Goal: Communication & Community: Ask a question

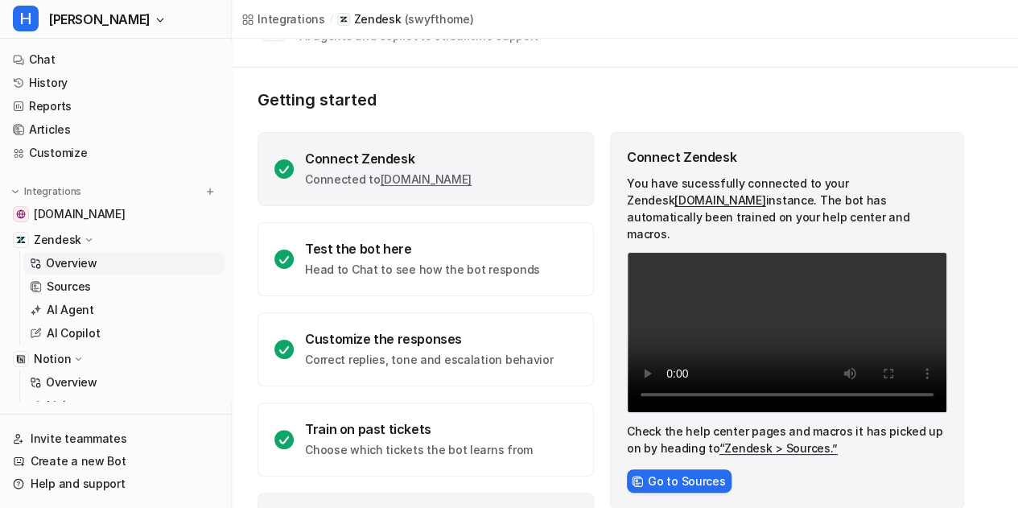
scroll to position [2081, 0]
click at [245, 268] on div "Getting started Connect Zendesk Connected to [DOMAIN_NAME] Test the bot here He…" at bounding box center [625, 329] width 786 height 522
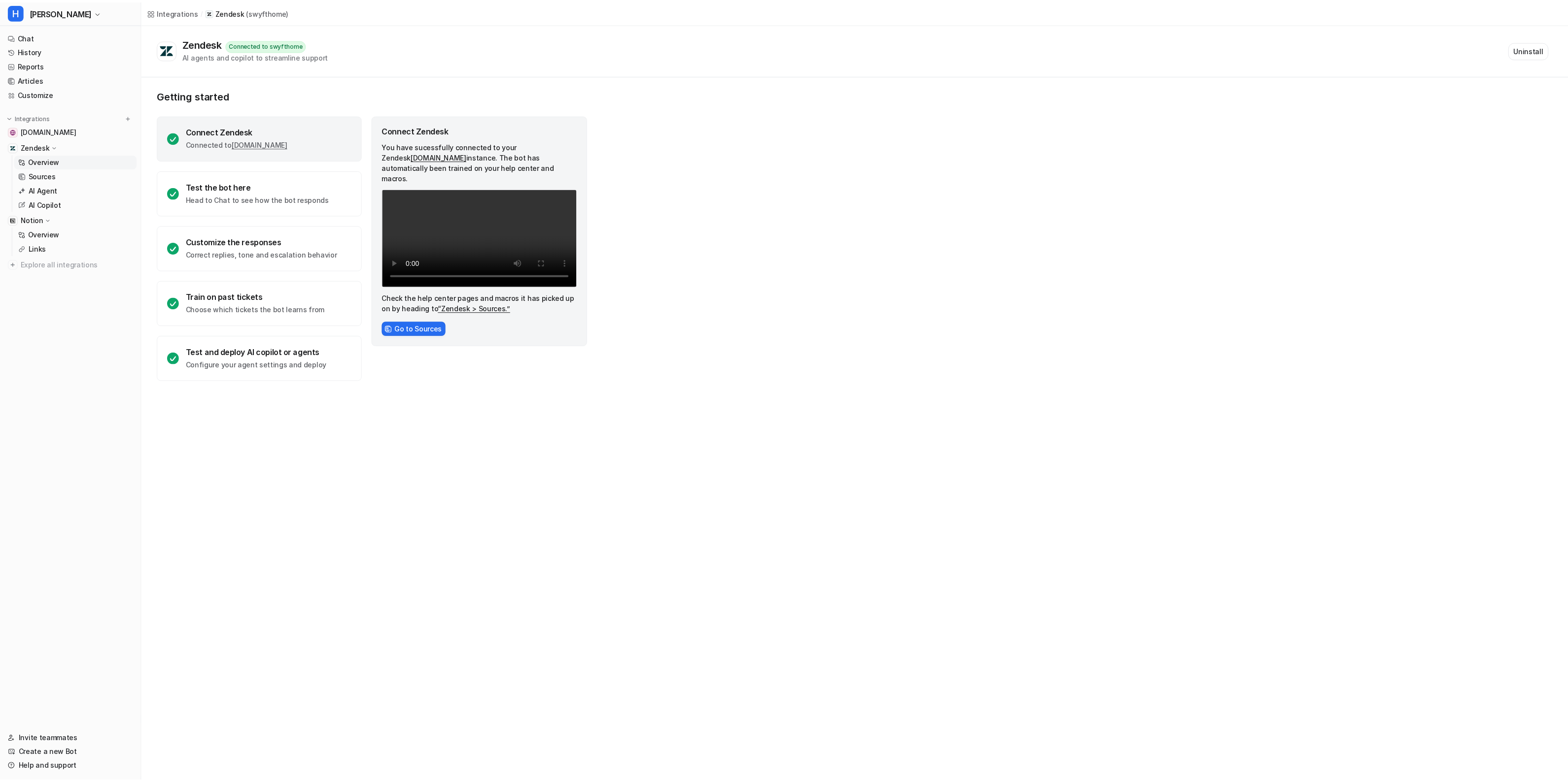
scroll to position [1218, 0]
click at [62, 117] on div "Integrations" at bounding box center [70, 117] width 126 height 10
click at [127, 118] on img at bounding box center [128, 117] width 7 height 7
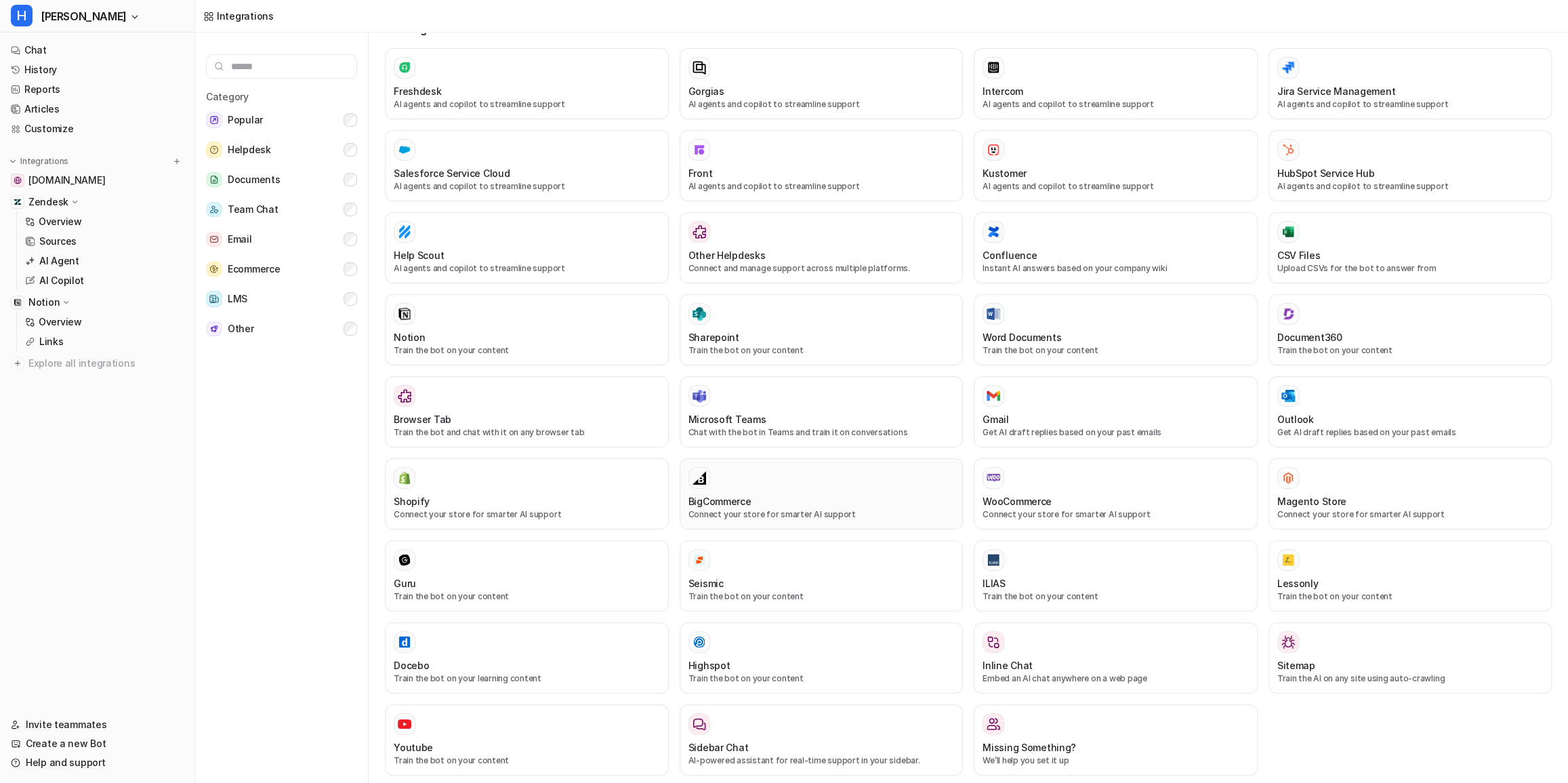
scroll to position [5, 0]
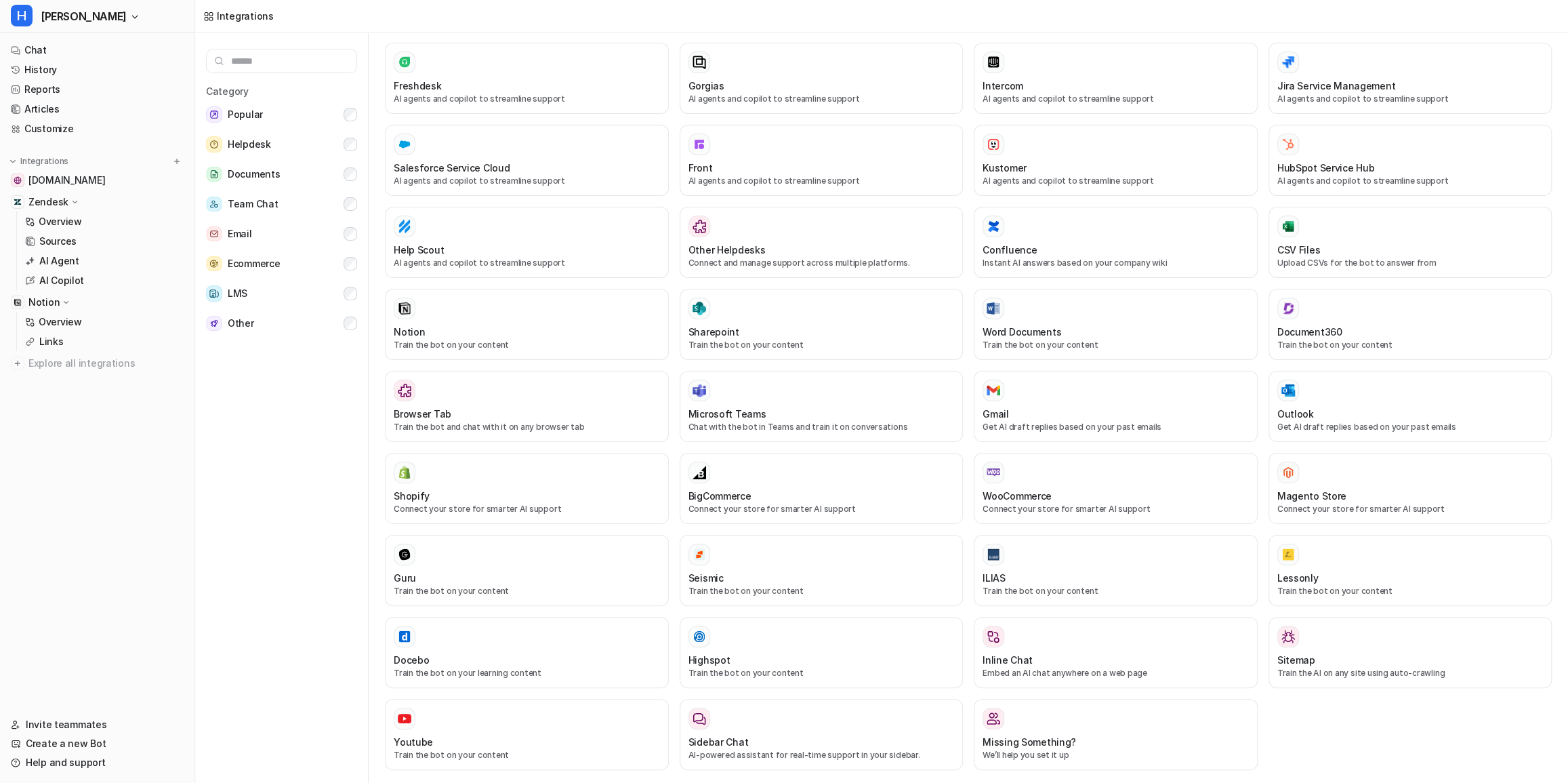
click at [857, 427] on div "Freshdesk AI agents and copilot to streamline support Gorgias AI agents and cop…" at bounding box center [968, 414] width 1167 height 743
click at [502, 427] on div at bounding box center [527, 718] width 266 height 22
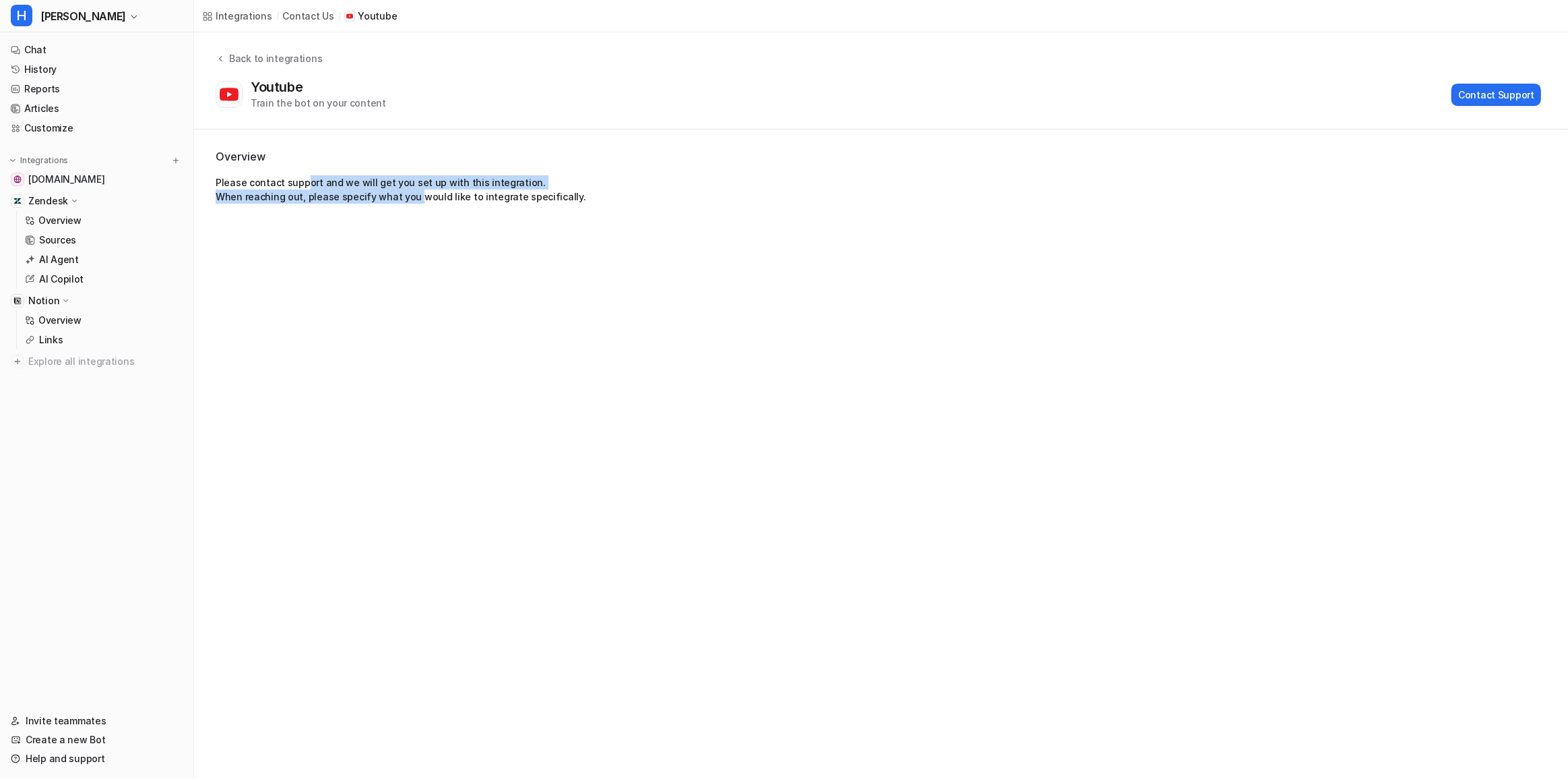
drag, startPoint x: 313, startPoint y: 184, endPoint x: 424, endPoint y: 196, distance: 111.6
click at [416, 199] on p "Please contact support and we will get you set up with this integration. When r…" at bounding box center [882, 189] width 1331 height 28
click at [448, 194] on p "Please contact support and we will get you set up with this integration. When r…" at bounding box center [882, 189] width 1331 height 28
click at [71, 425] on link "Invite teammates" at bounding box center [96, 720] width 183 height 19
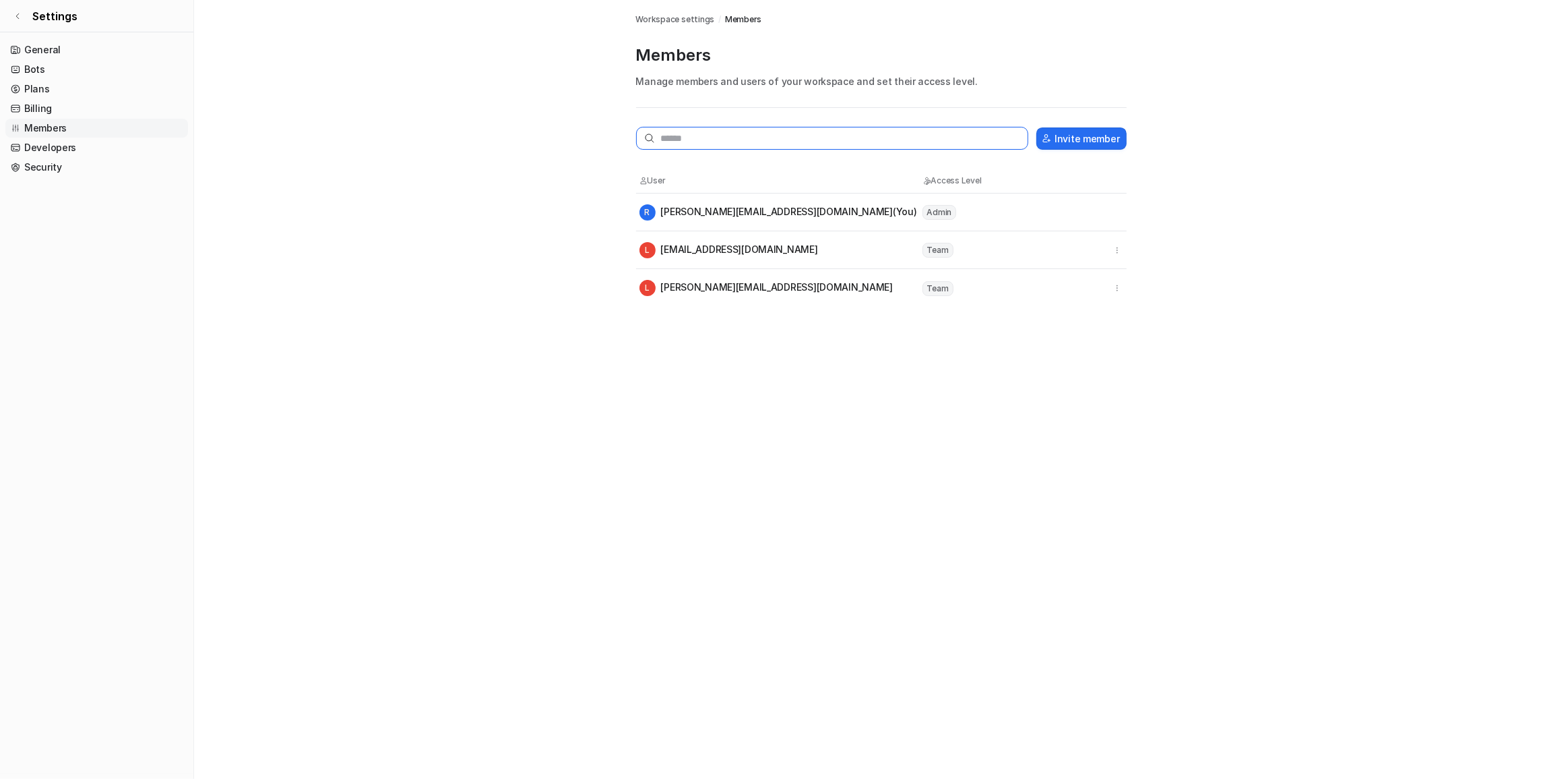
click at [852, 143] on input "text" at bounding box center [832, 137] width 393 height 23
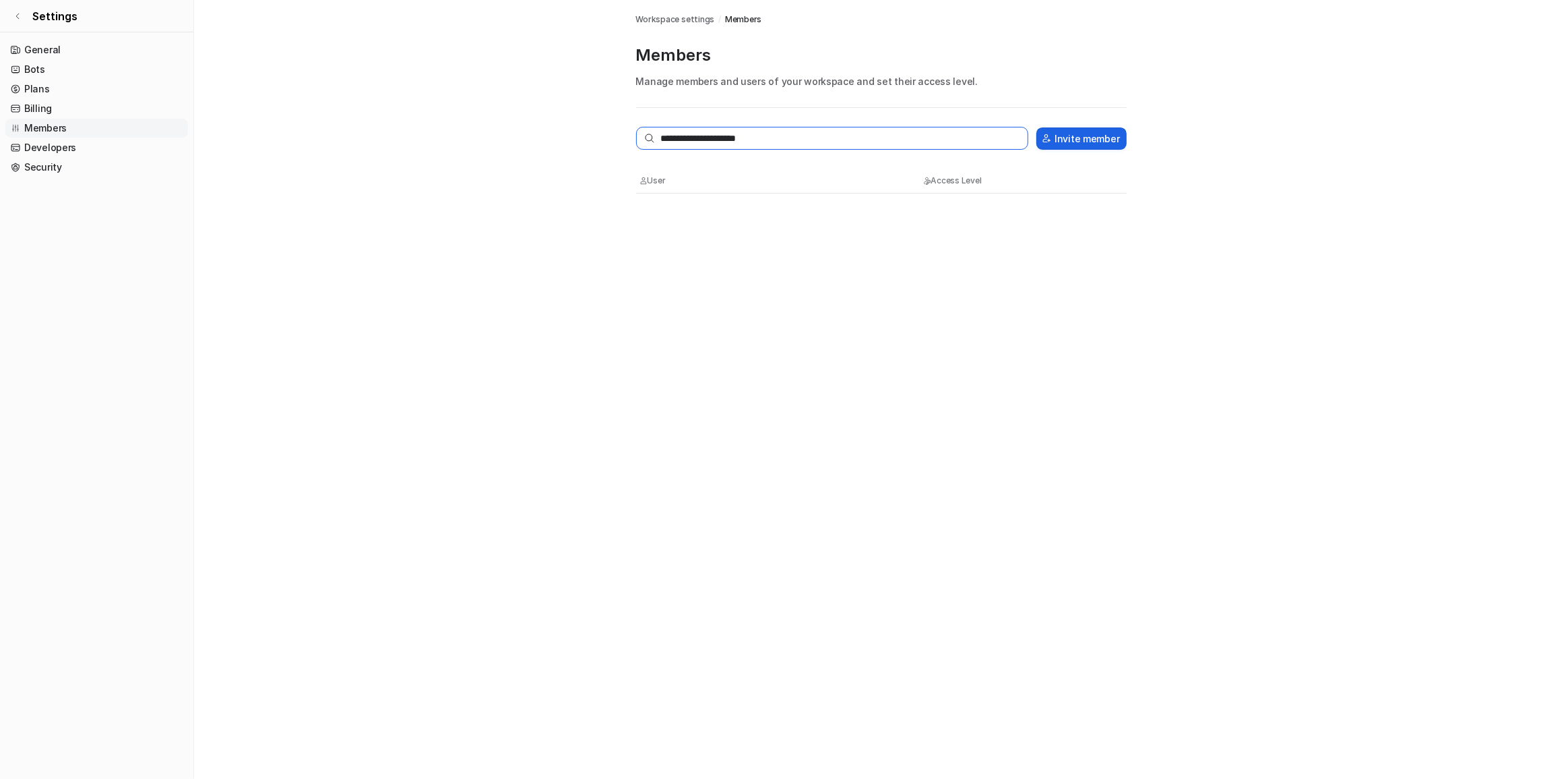
type input "**********"
click at [852, 136] on button "Invite member" at bounding box center [1081, 138] width 90 height 23
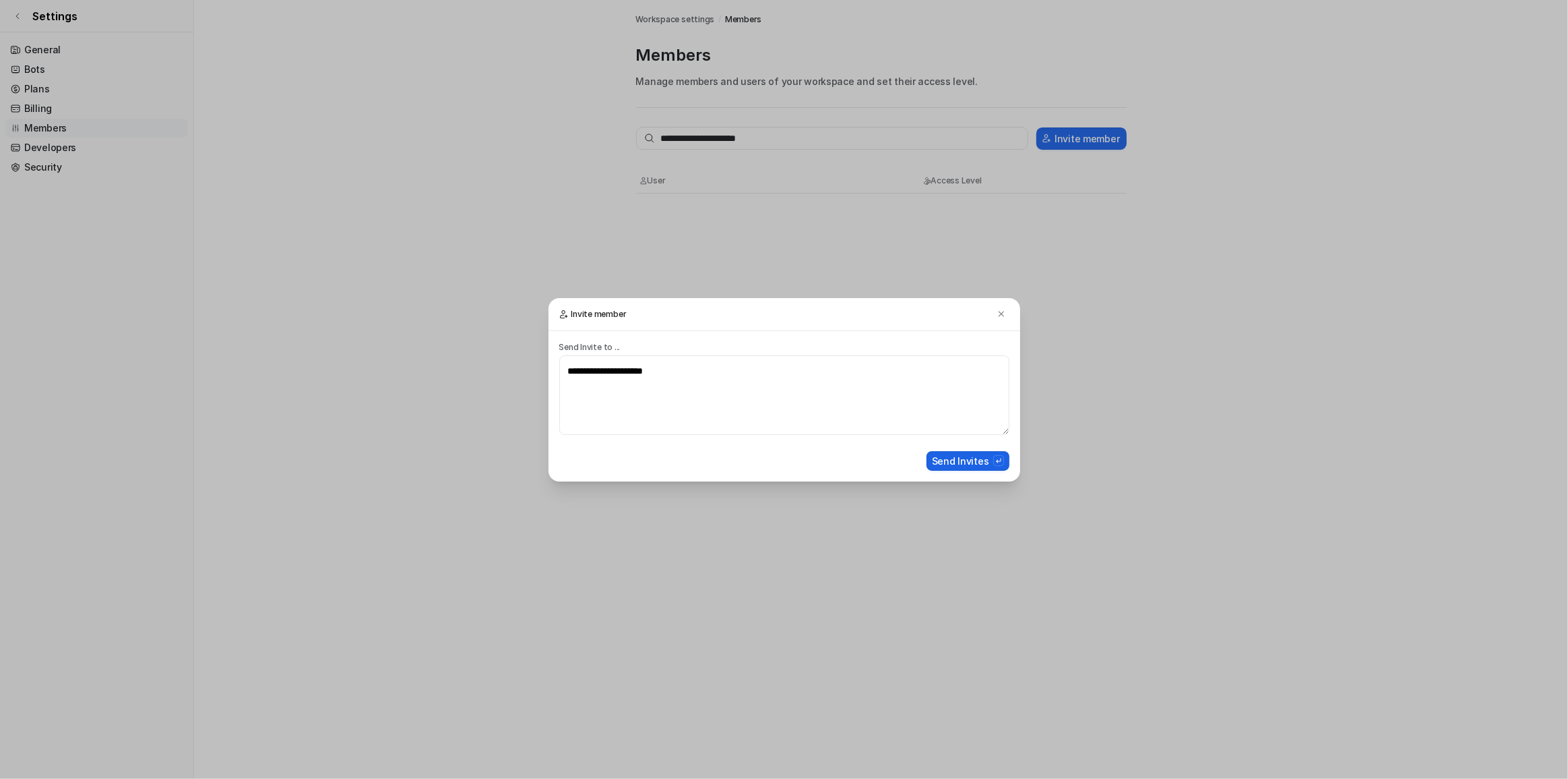
drag, startPoint x: 971, startPoint y: 472, endPoint x: 964, endPoint y: 462, distance: 12.2
click at [852, 425] on form "**********" at bounding box center [784, 406] width 472 height 151
click at [852, 425] on button "Send Invites" at bounding box center [968, 461] width 83 height 19
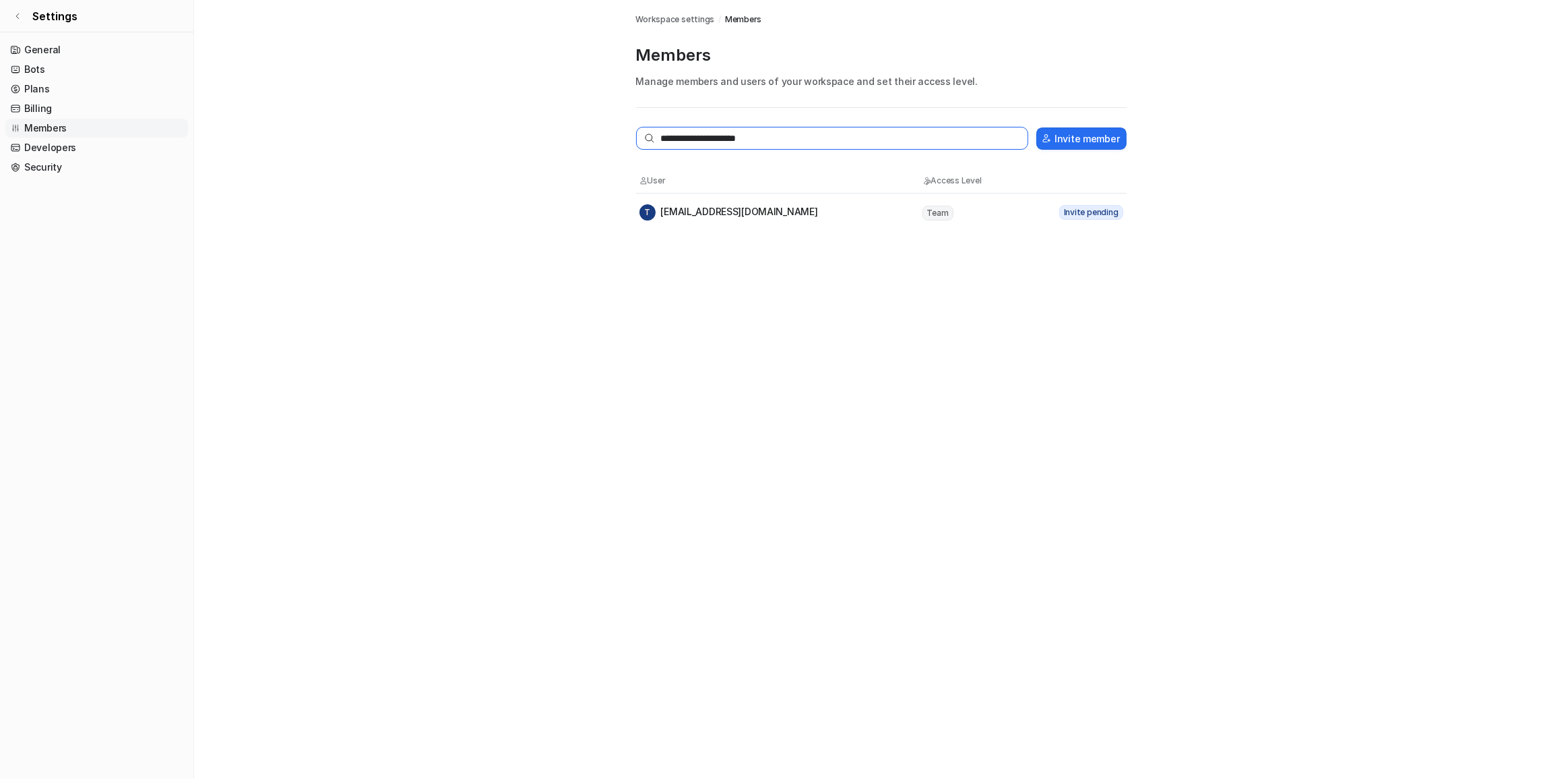
drag, startPoint x: 894, startPoint y: 134, endPoint x: 491, endPoint y: 147, distance: 403.2
click at [491, 147] on main "**********" at bounding box center [881, 116] width 1374 height 231
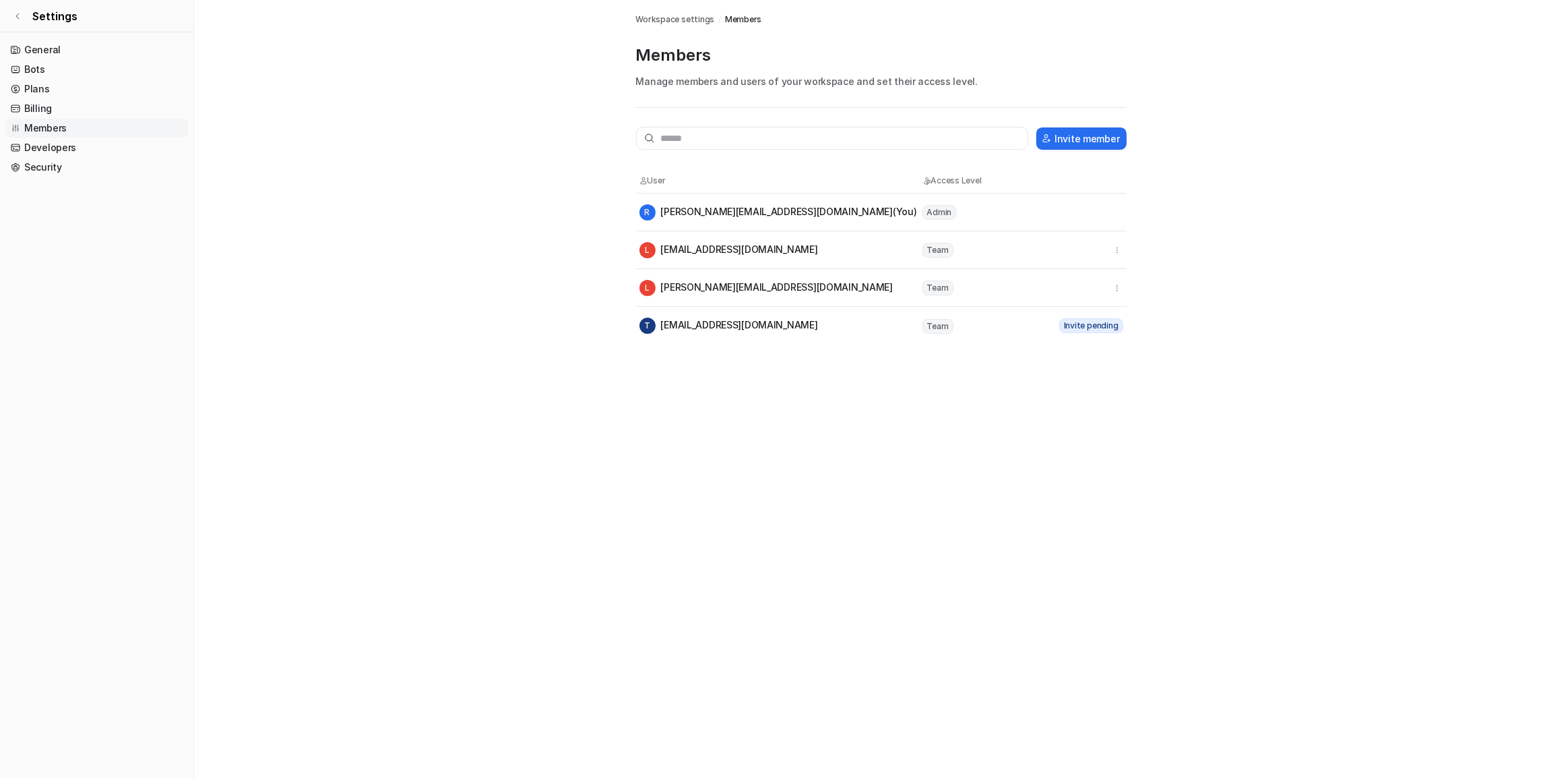
click at [340, 243] on main "Workspace settings / Members Members Manage members and users of your workspace…" at bounding box center [881, 172] width 1374 height 344
click at [755, 250] on div "L [EMAIL_ADDRESS][DOMAIN_NAME]" at bounding box center [728, 250] width 178 height 16
drag, startPoint x: 936, startPoint y: 254, endPoint x: 1018, endPoint y: 252, distance: 82.0
click at [852, 252] on span "Team" at bounding box center [938, 250] width 31 height 15
click at [852, 246] on icon "button" at bounding box center [1117, 250] width 9 height 9
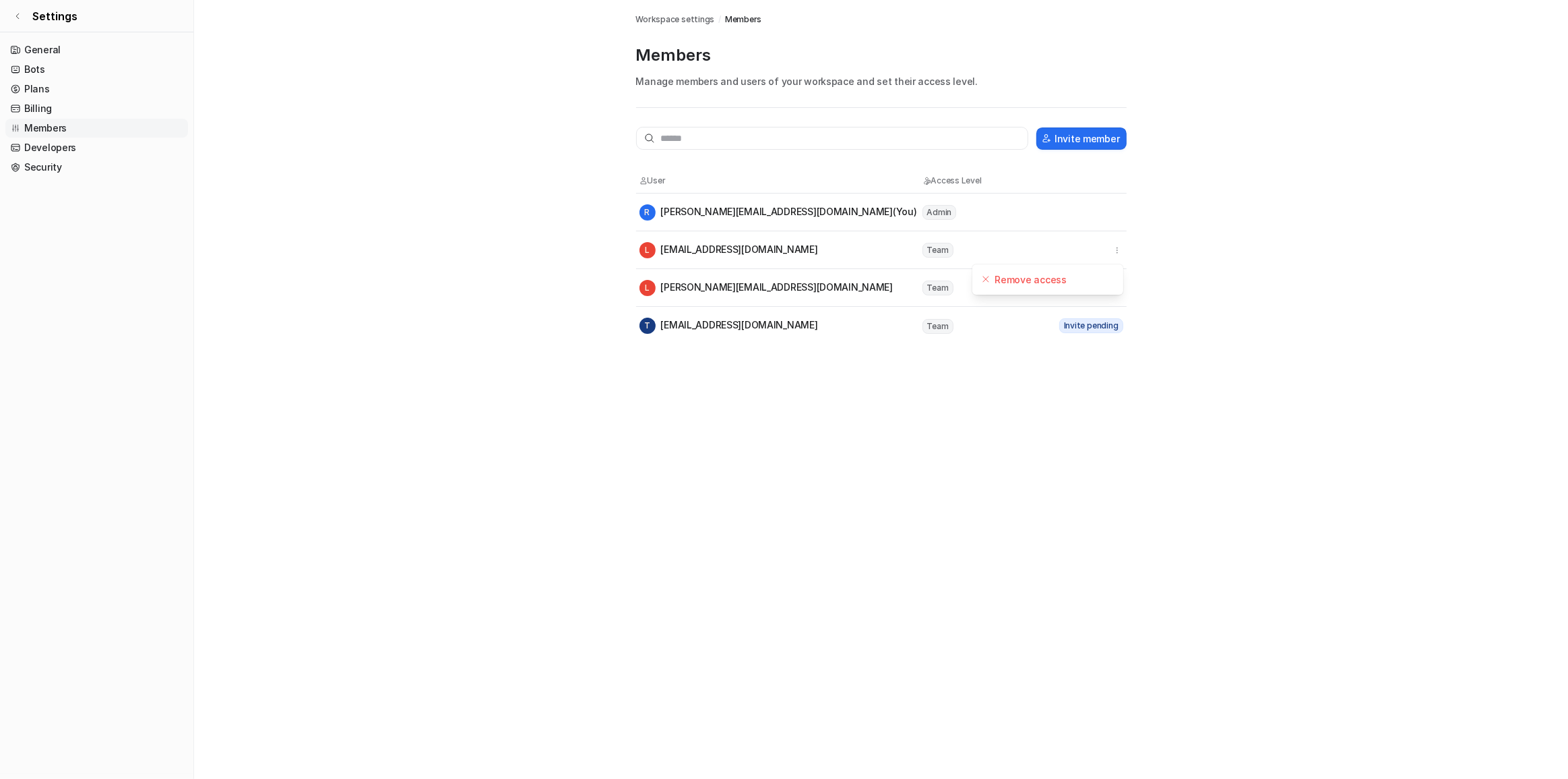
click at [852, 243] on main "Workspace settings / Members Members Manage members and users of your workspace…" at bounding box center [881, 172] width 1374 height 344
click at [99, 147] on link "Developers" at bounding box center [96, 147] width 183 height 19
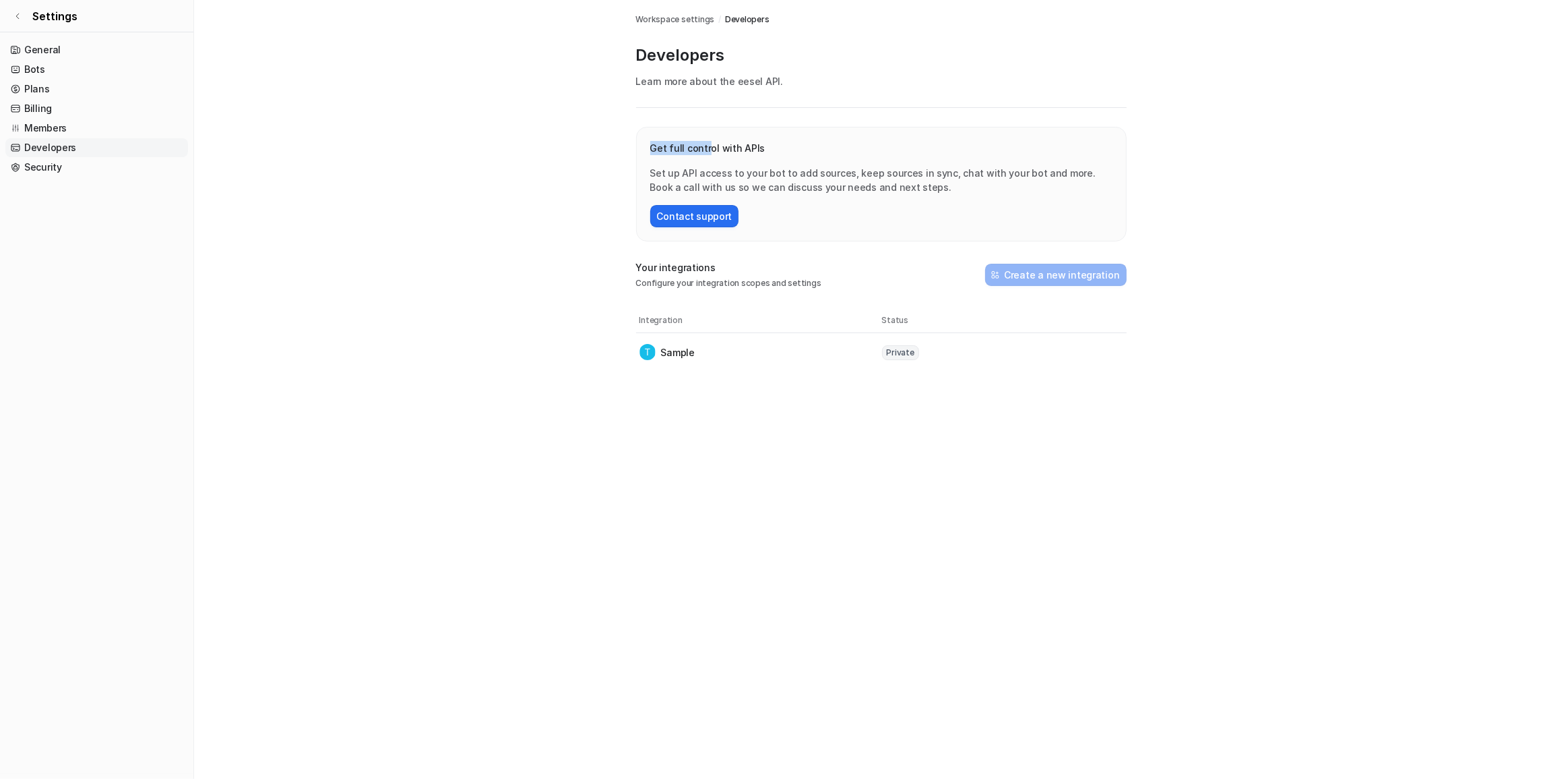
drag, startPoint x: 651, startPoint y: 143, endPoint x: 707, endPoint y: 137, distance: 56.3
click at [707, 137] on div "Get full control with APIs Set up API access to your bot to add sources, keep s…" at bounding box center [882, 183] width 491 height 115
drag, startPoint x: 731, startPoint y: 143, endPoint x: 748, endPoint y: 142, distance: 17.0
click at [748, 142] on p "Get full control with APIs" at bounding box center [882, 147] width 462 height 14
drag, startPoint x: 717, startPoint y: 166, endPoint x: 731, endPoint y: 165, distance: 14.0
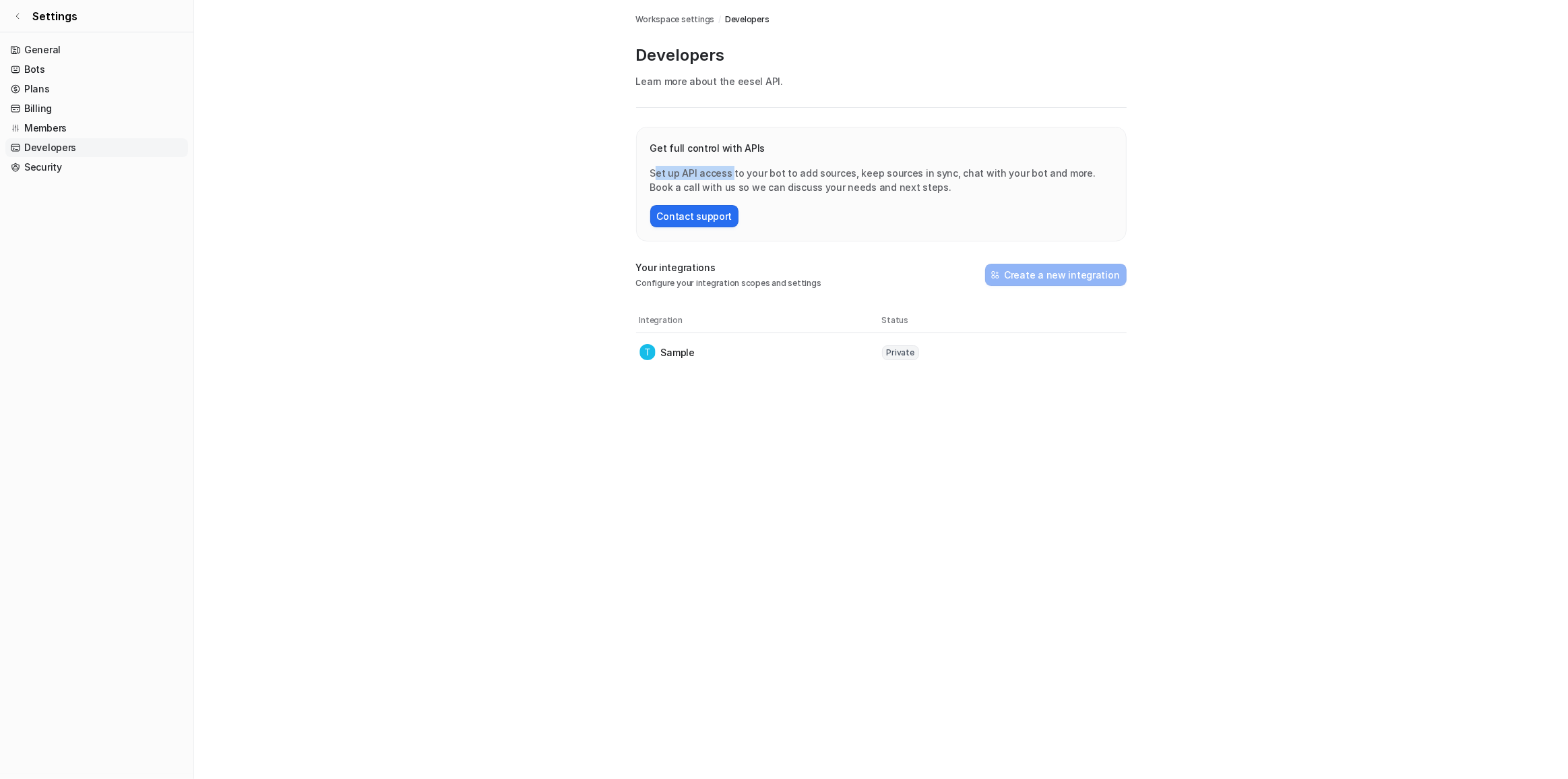
click at [731, 166] on p "Set up API access to your bot to add sources, keep sources in sync, chat with y…" at bounding box center [882, 180] width 462 height 28
drag, startPoint x: 752, startPoint y: 171, endPoint x: 770, endPoint y: 173, distance: 18.1
click at [770, 173] on p "Set up API access to your bot to add sources, keep sources in sync, chat with y…" at bounding box center [882, 180] width 462 height 28
drag, startPoint x: 849, startPoint y: 173, endPoint x: 941, endPoint y: 168, distance: 92.1
click at [852, 168] on p "Set up API access to your bot to add sources, keep sources in sync, chat with y…" at bounding box center [882, 180] width 462 height 28
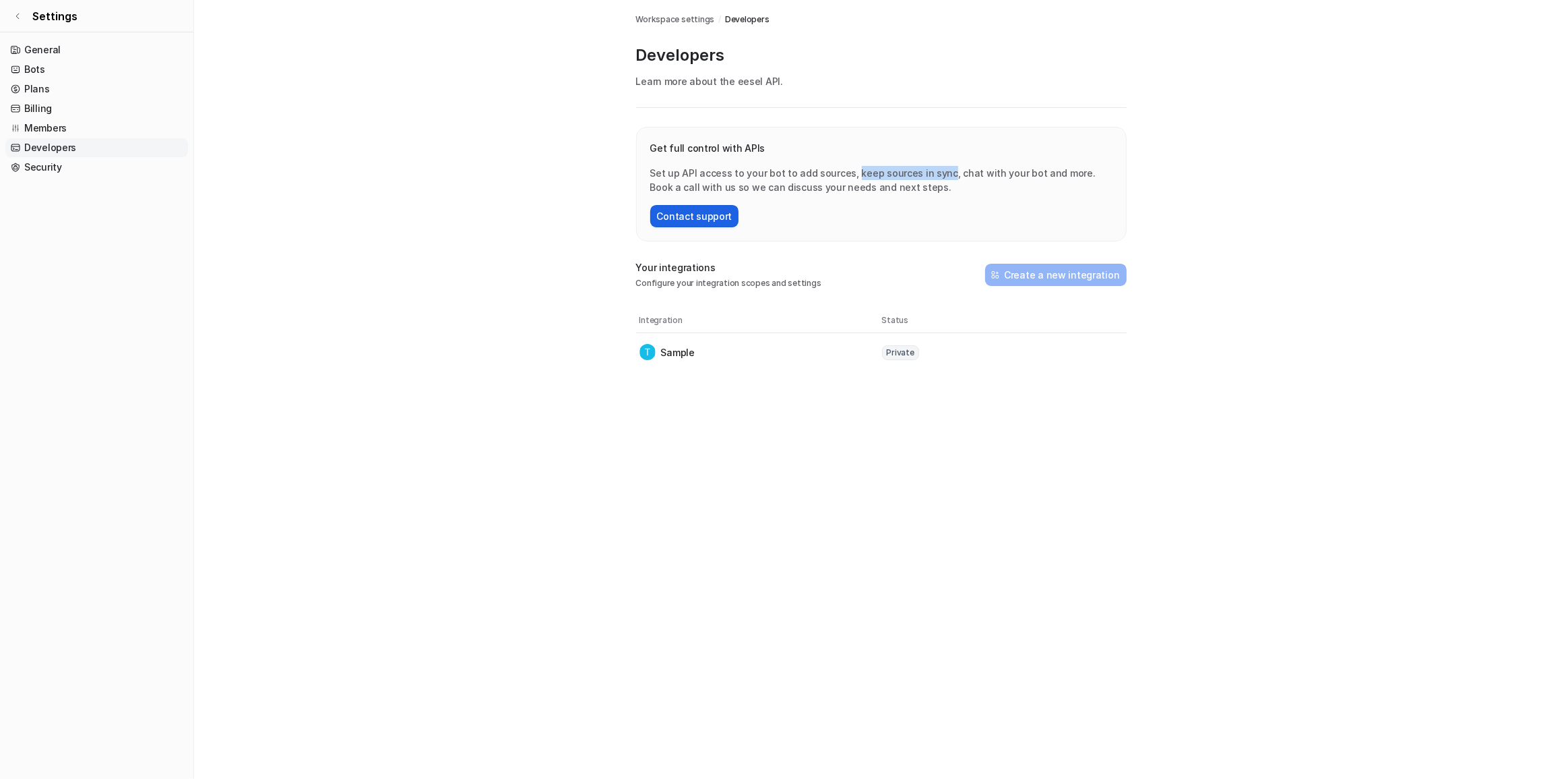
click at [719, 216] on button "Contact support" at bounding box center [695, 216] width 89 height 23
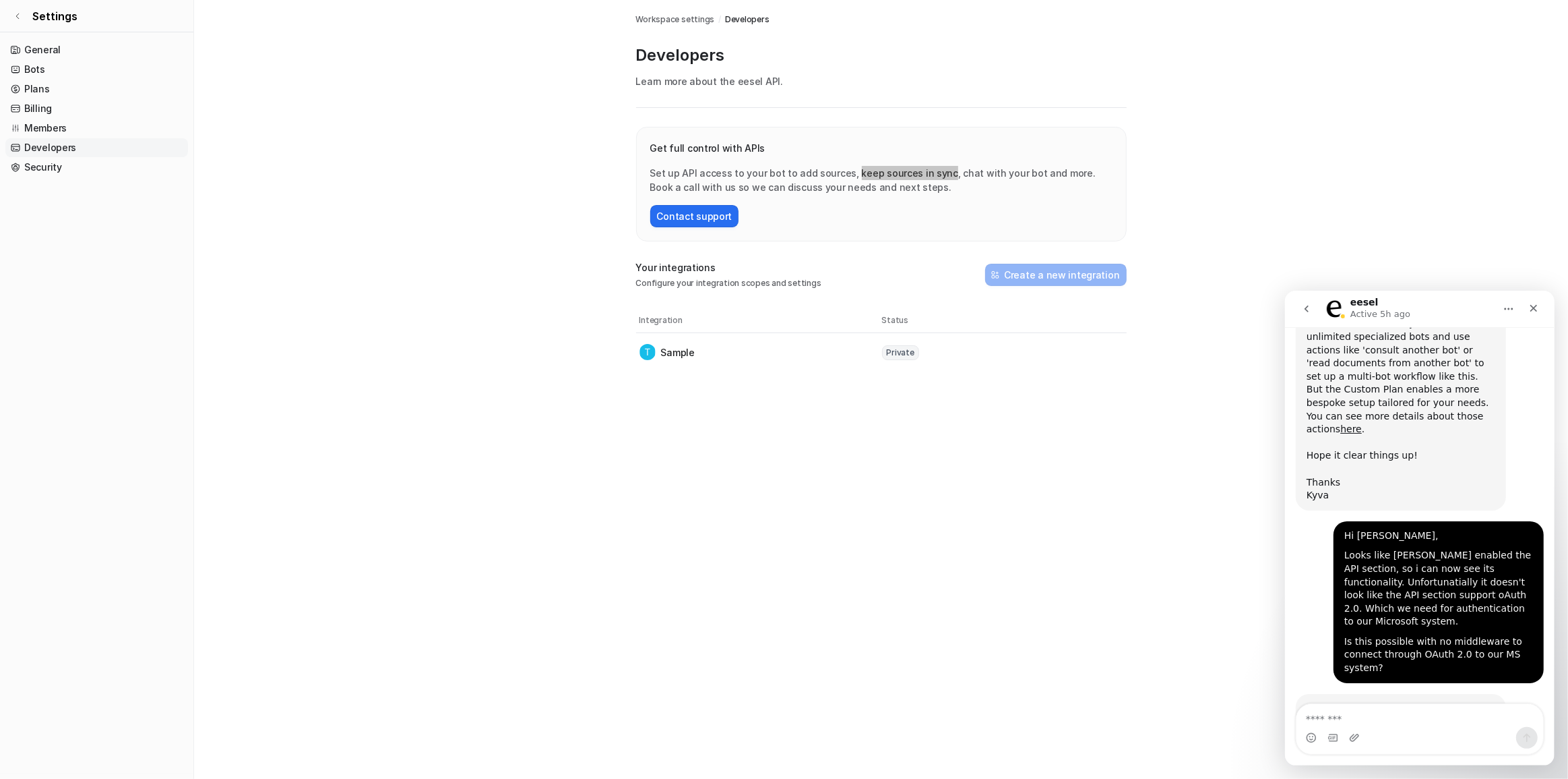
scroll to position [1668, 0]
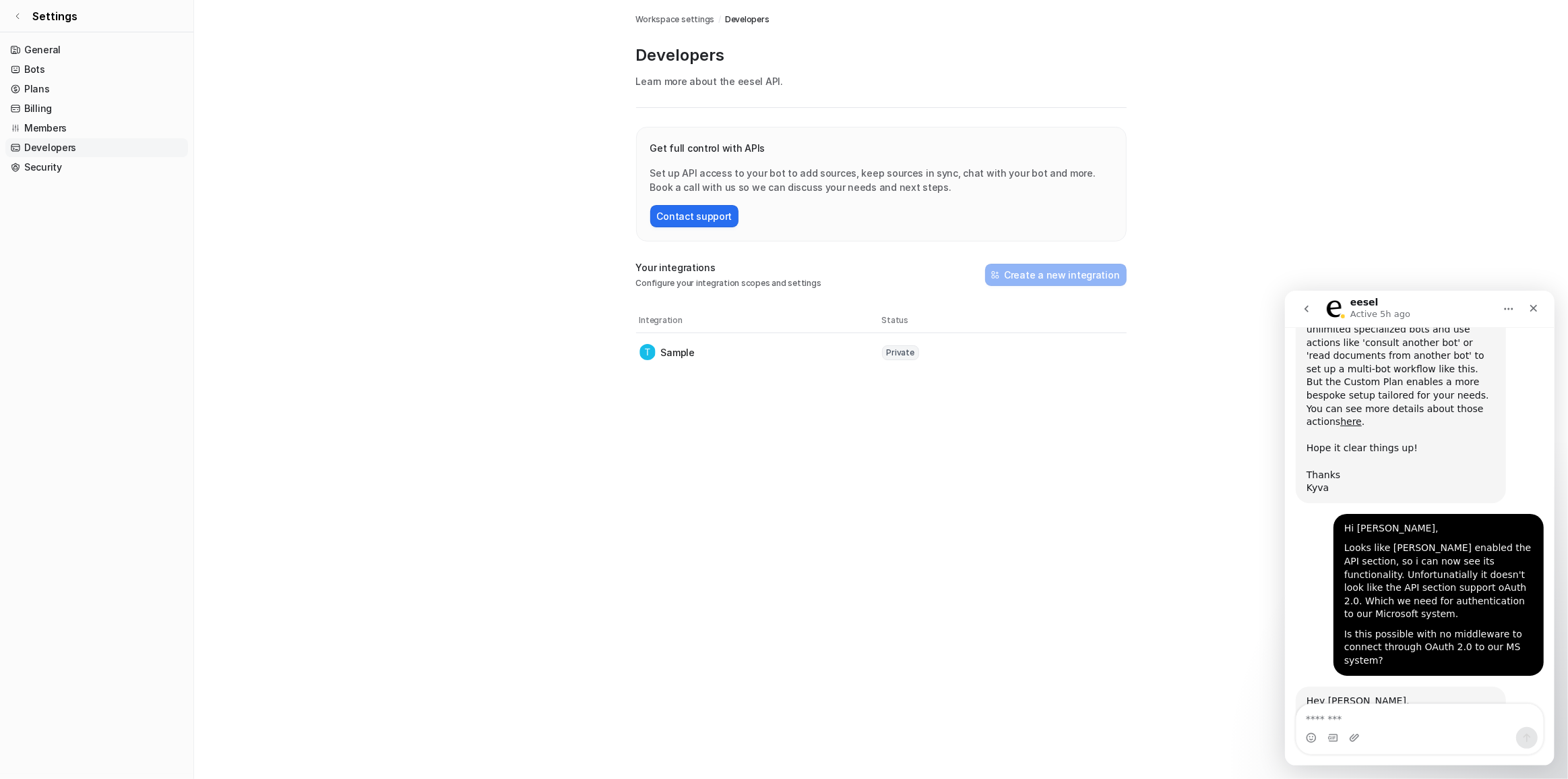
click at [852, 276] on div "Your integrations Configure your integration scopes and settings Create a new i…" at bounding box center [882, 275] width 491 height 29
click at [760, 283] on p "Configure your integration scopes and settings" at bounding box center [728, 283] width 185 height 12
click at [849, 393] on div "Integrations / contact us / Youtube Workspace settings / Developers Developers …" at bounding box center [784, 390] width 1568 height 779
click at [852, 425] on div "Intercom messenger" at bounding box center [1419, 737] width 247 height 22
click at [852, 425] on textarea "Message…" at bounding box center [1419, 715] width 247 height 23
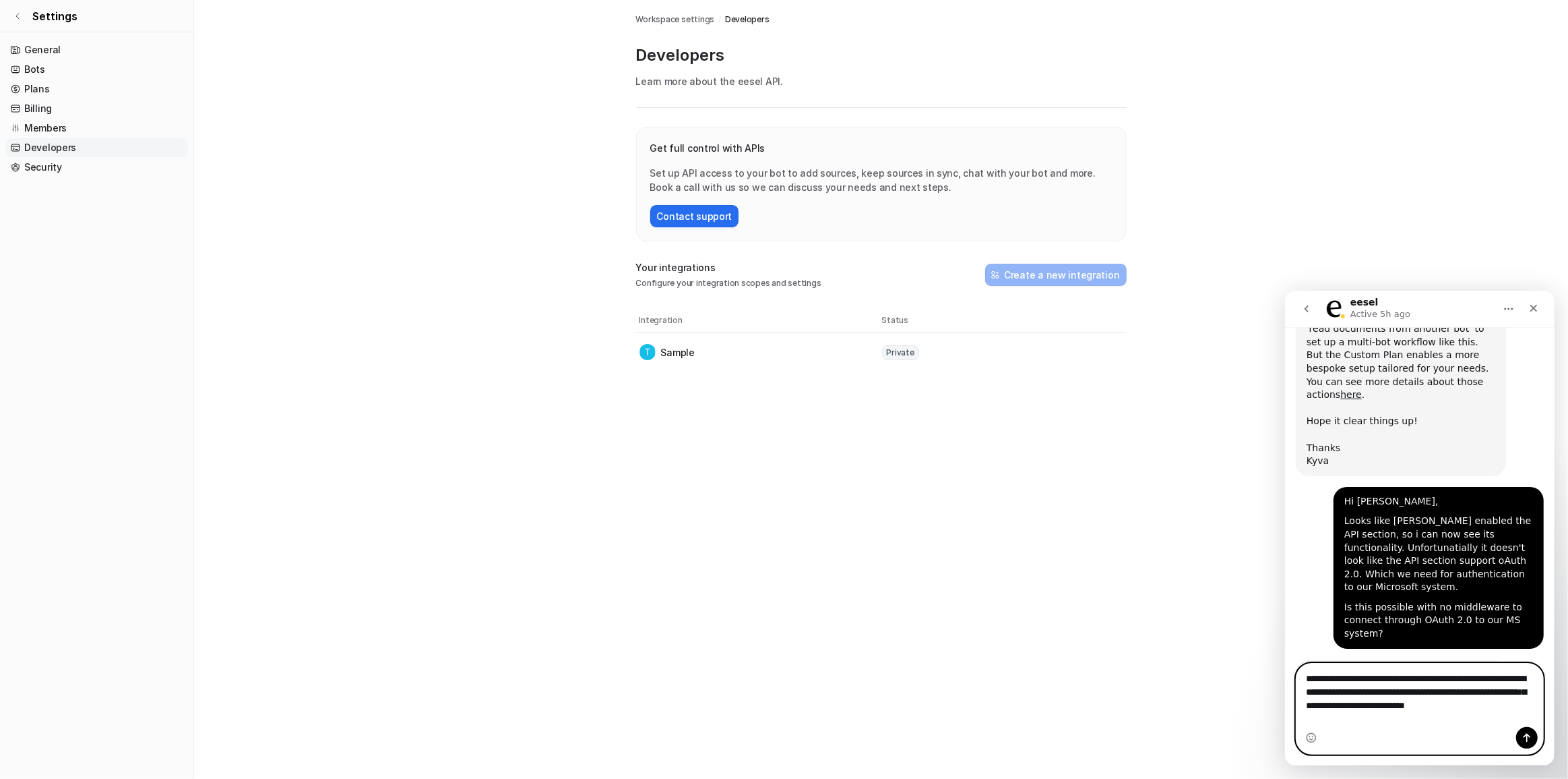
scroll to position [1708, 0]
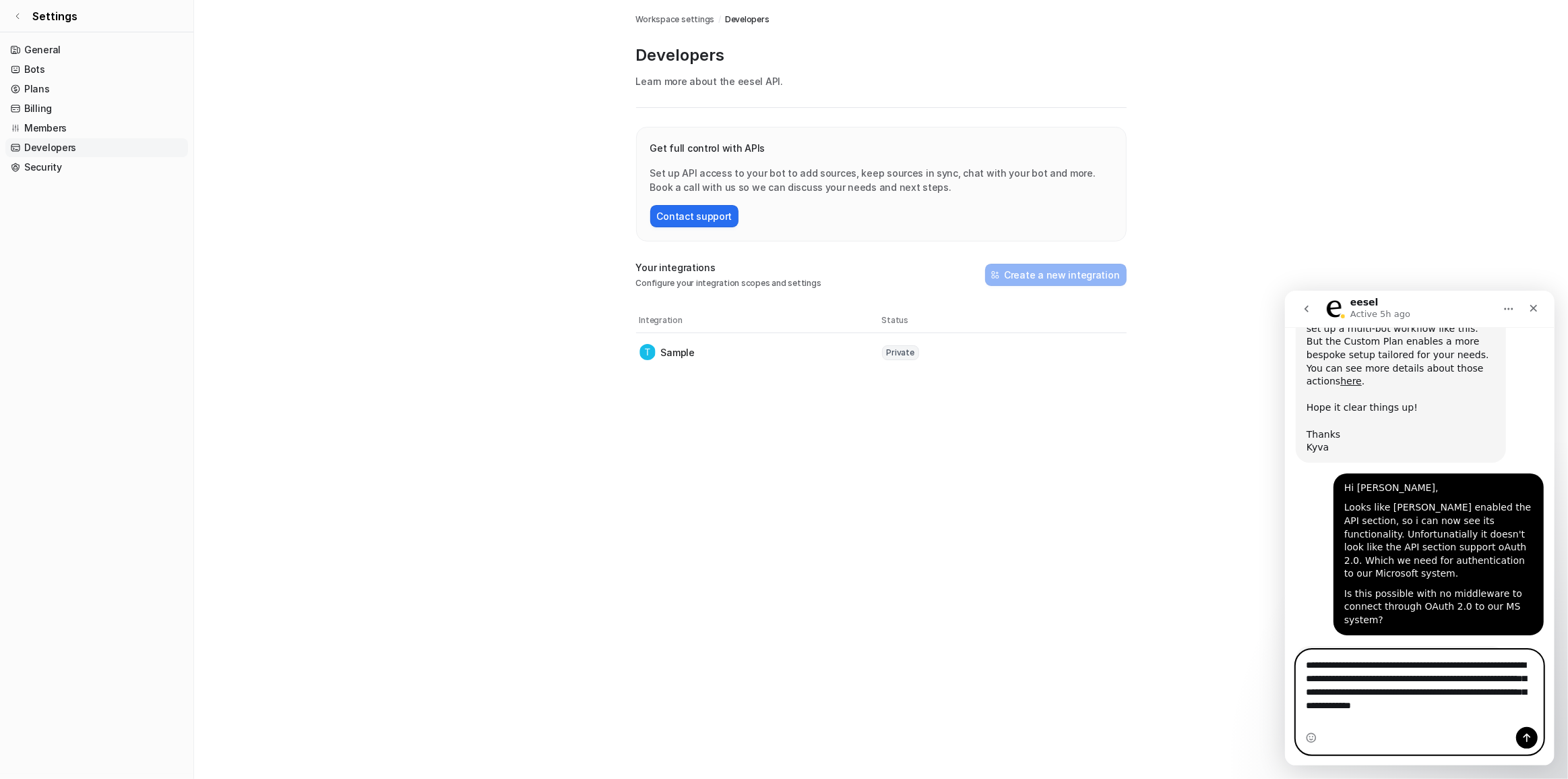
type textarea "**********"
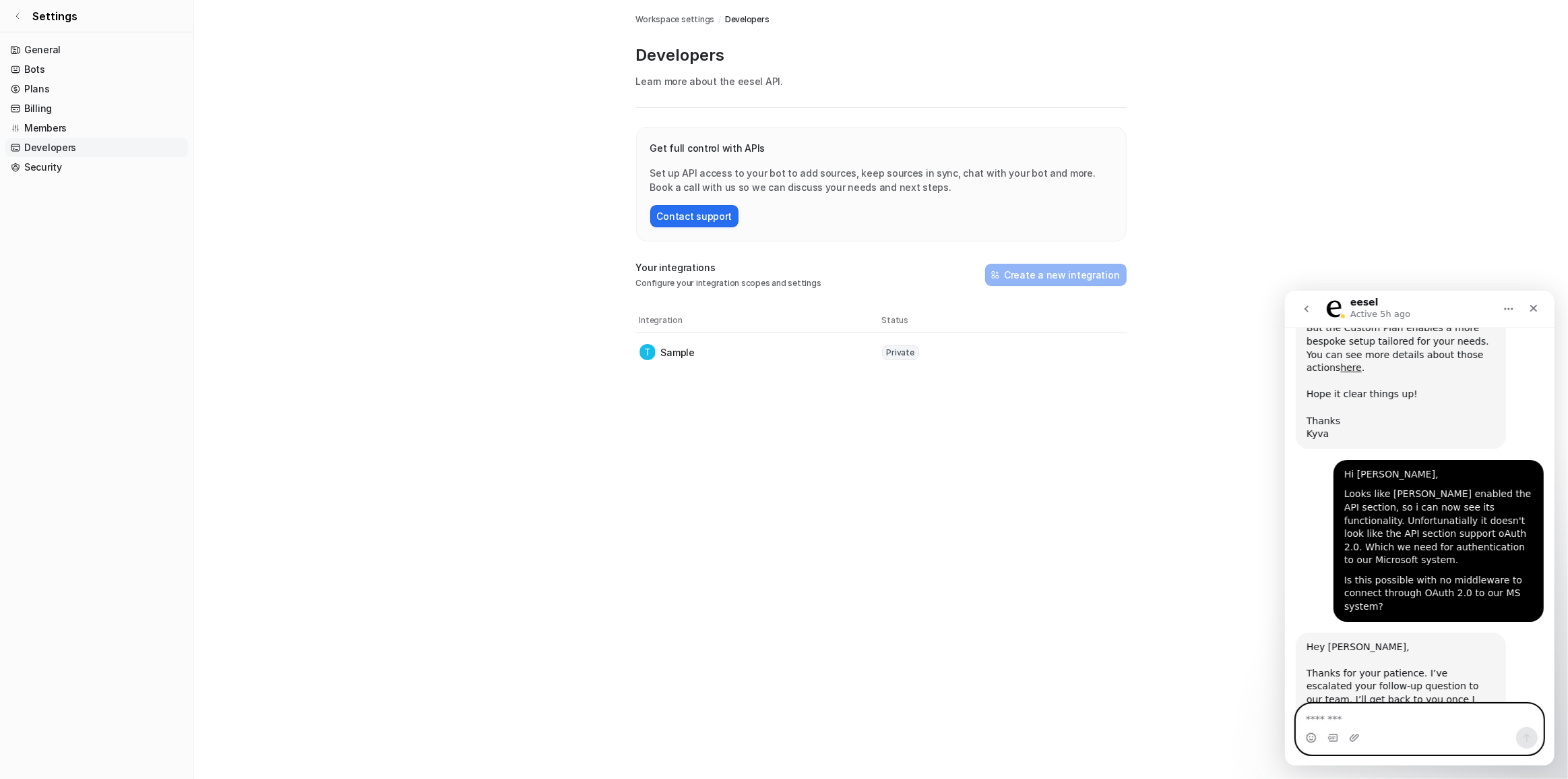
scroll to position [1761, 0]
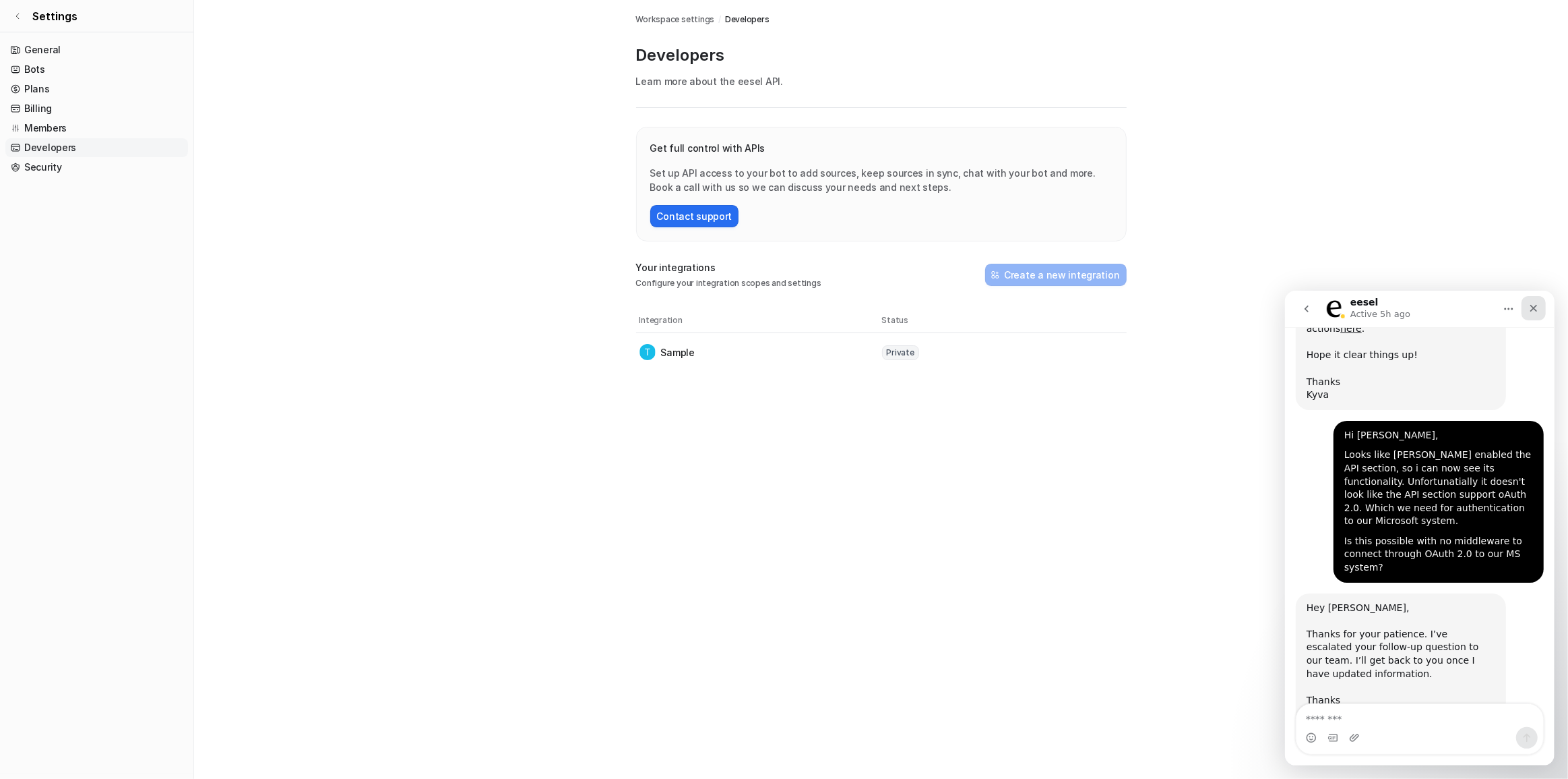
drag, startPoint x: 1532, startPoint y: 307, endPoint x: 2817, endPoint y: 599, distance: 1317.8
click at [852, 307] on icon "Close" at bounding box center [1533, 307] width 8 height 8
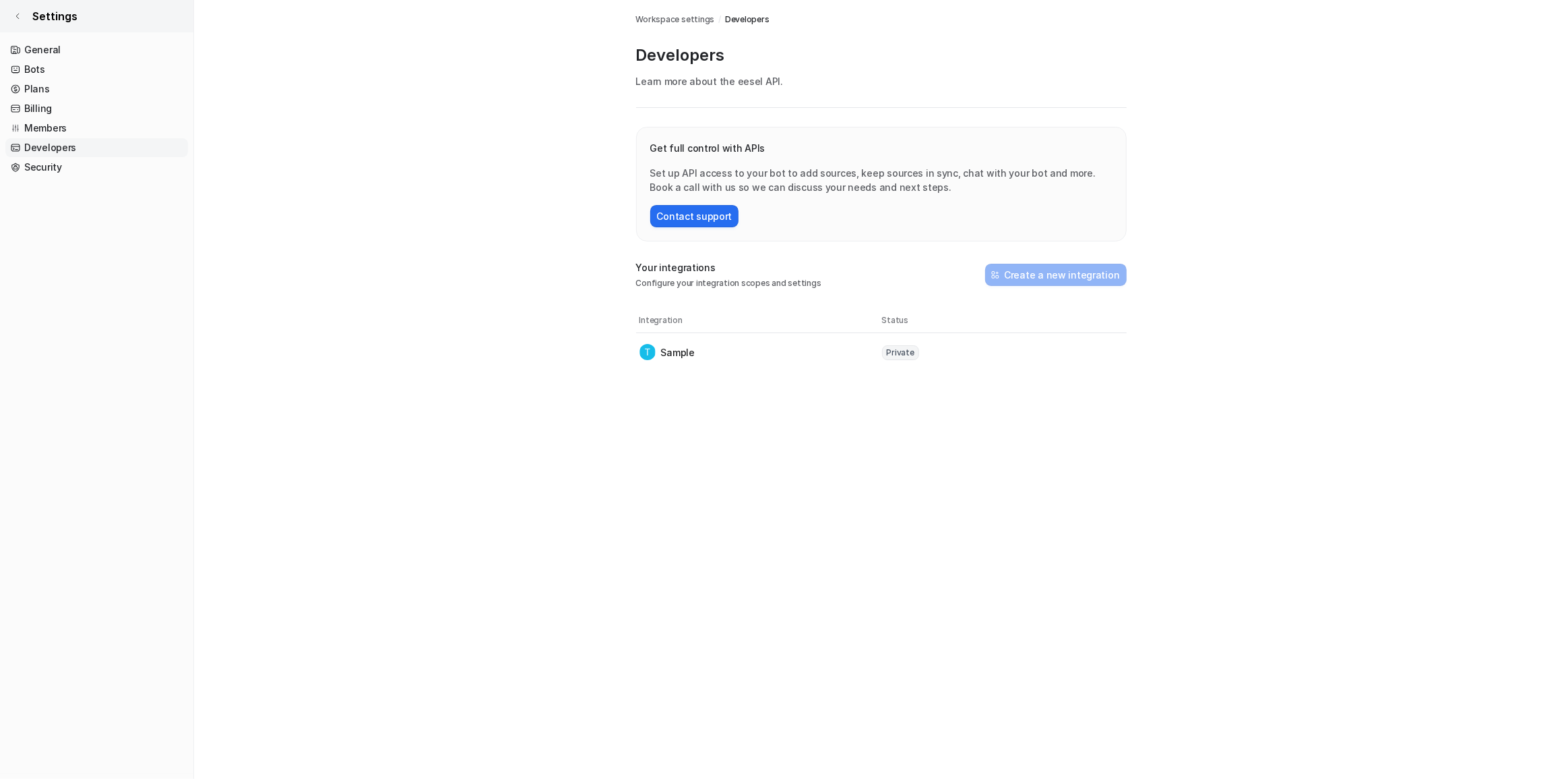
click at [13, 12] on icon at bounding box center [18, 16] width 8 height 8
